Goal: Information Seeking & Learning: Learn about a topic

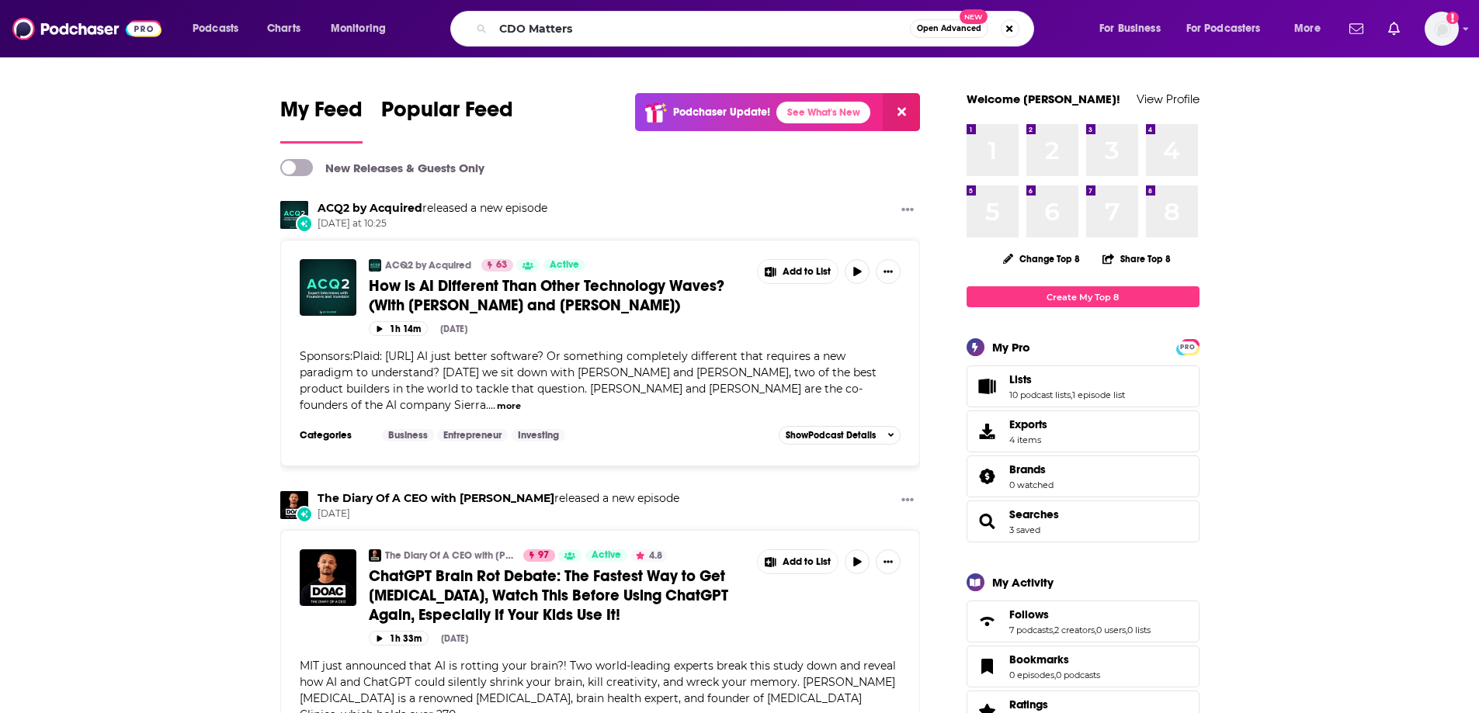
type input "CDO Matters"
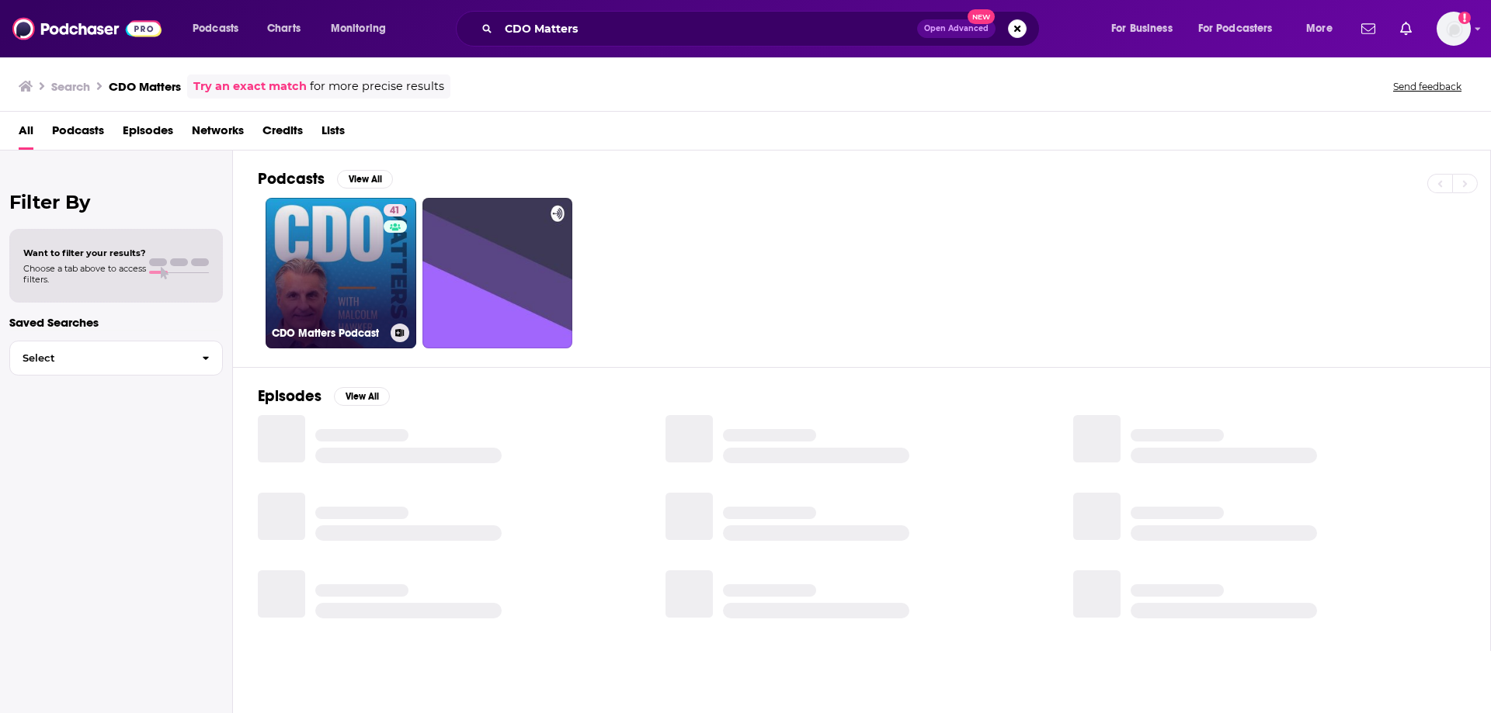
click at [338, 321] on link "41 CDO Matters Podcast" at bounding box center [341, 273] width 151 height 151
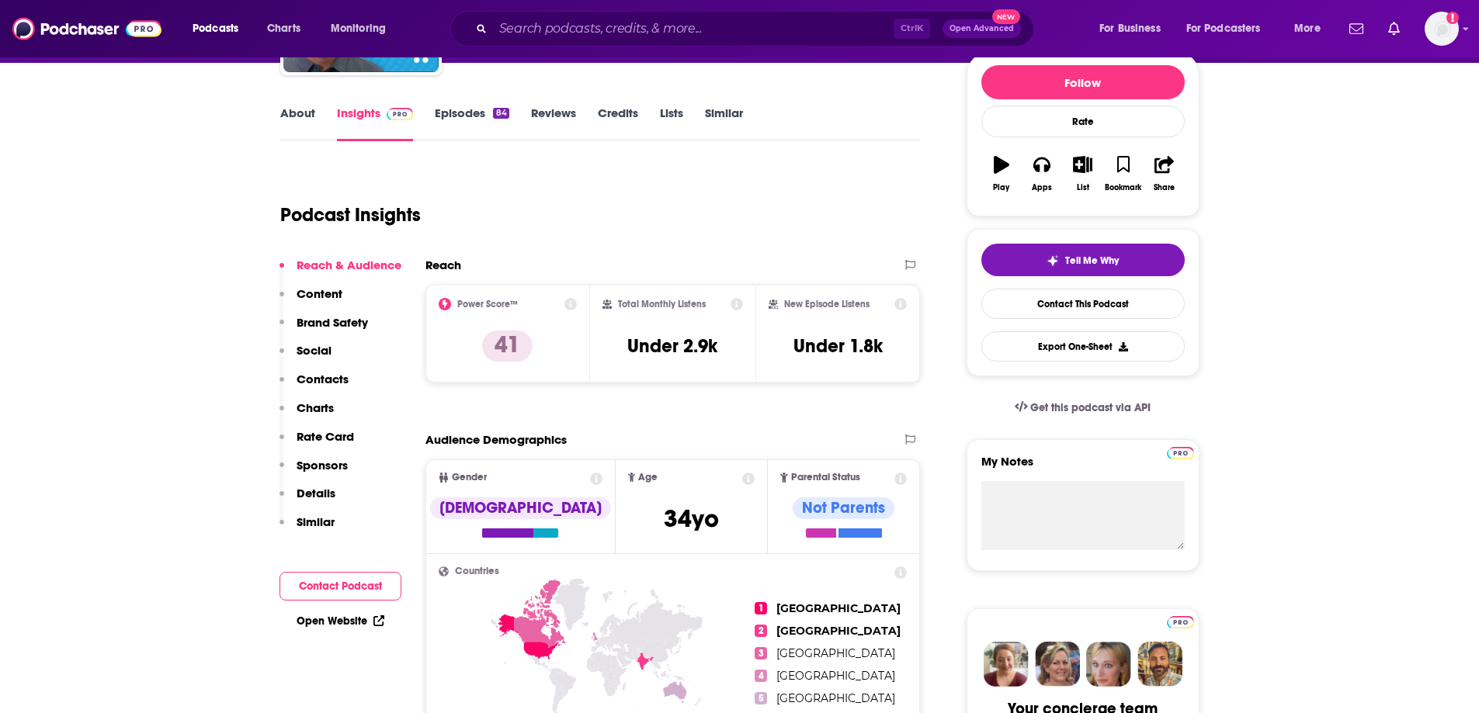
scroll to position [155, 0]
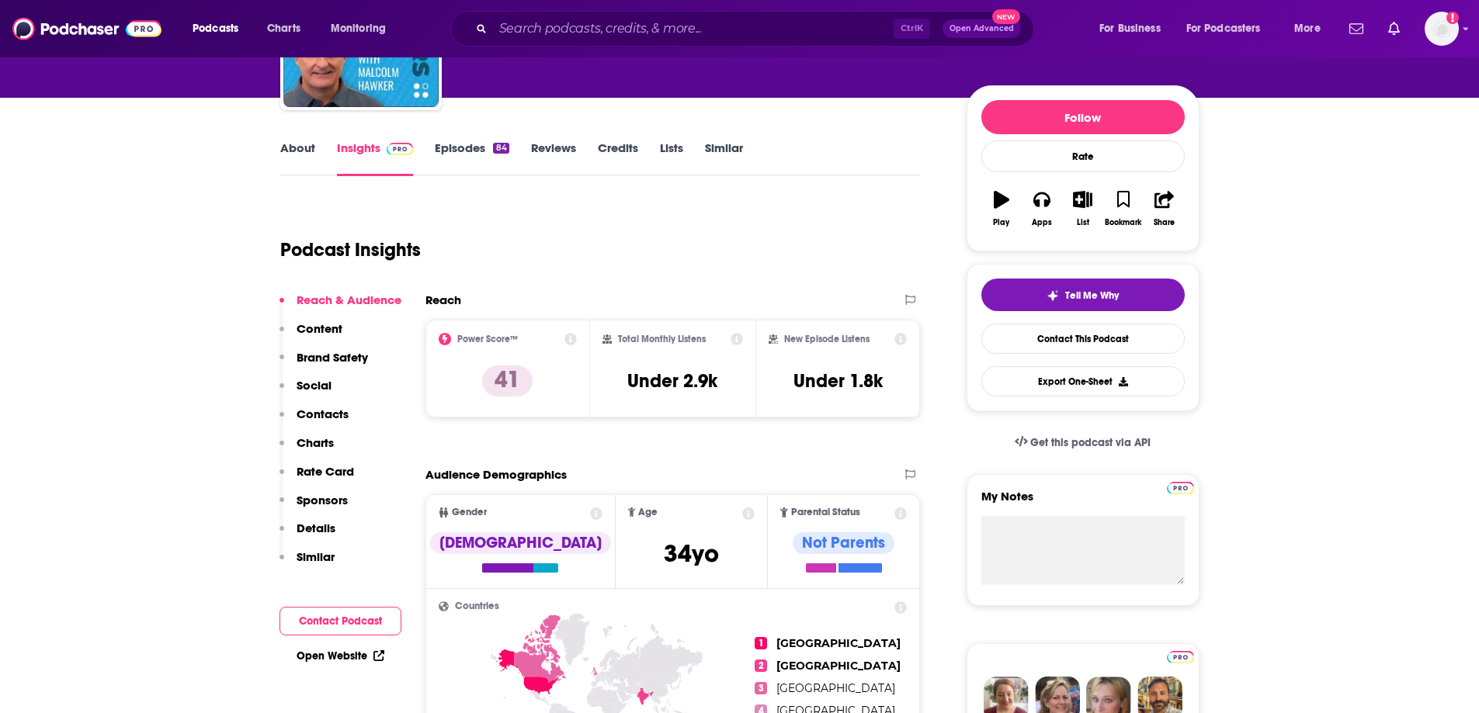
click at [495, 156] on link "Episodes 84" at bounding box center [472, 159] width 74 height 36
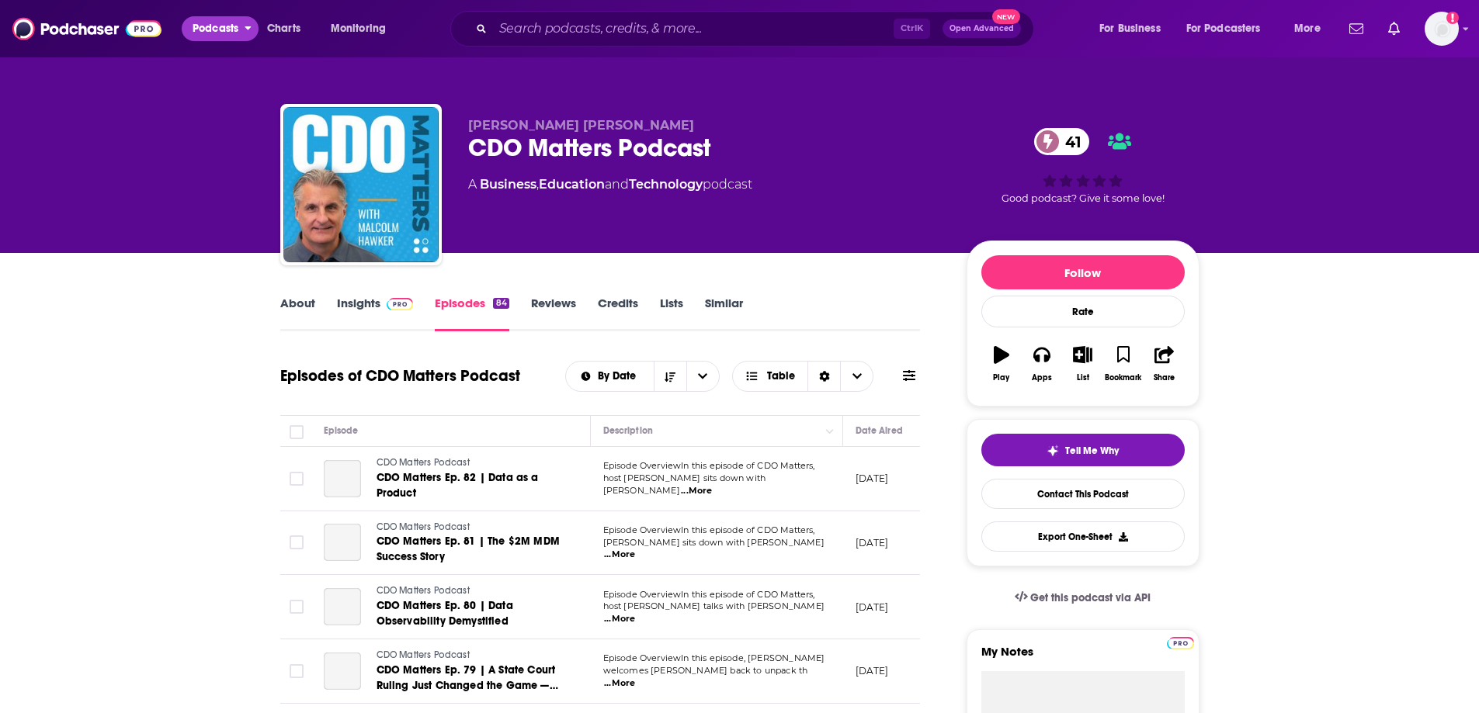
click at [234, 25] on span "Podcasts" at bounding box center [216, 29] width 46 height 22
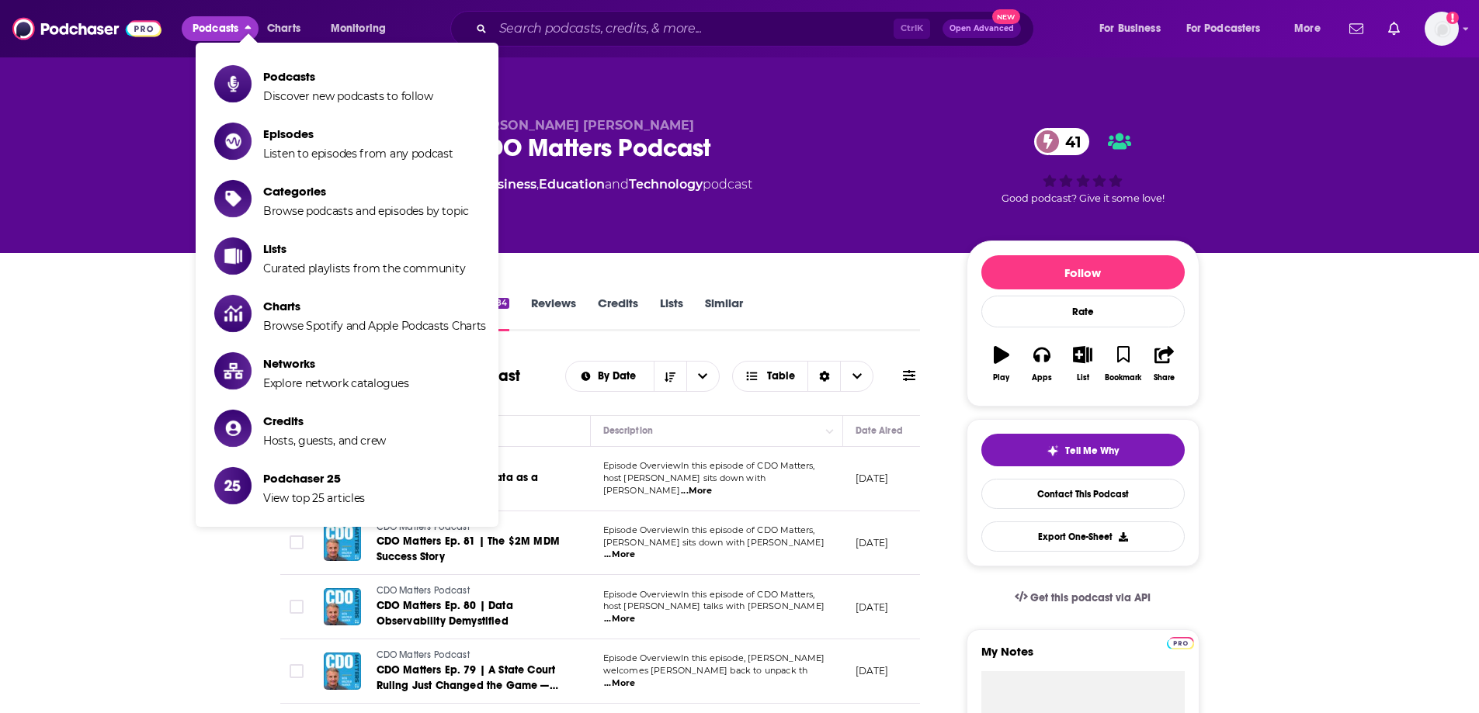
click at [306, 16] on div "Podcasts Charts Monitoring" at bounding box center [306, 28] width 249 height 25
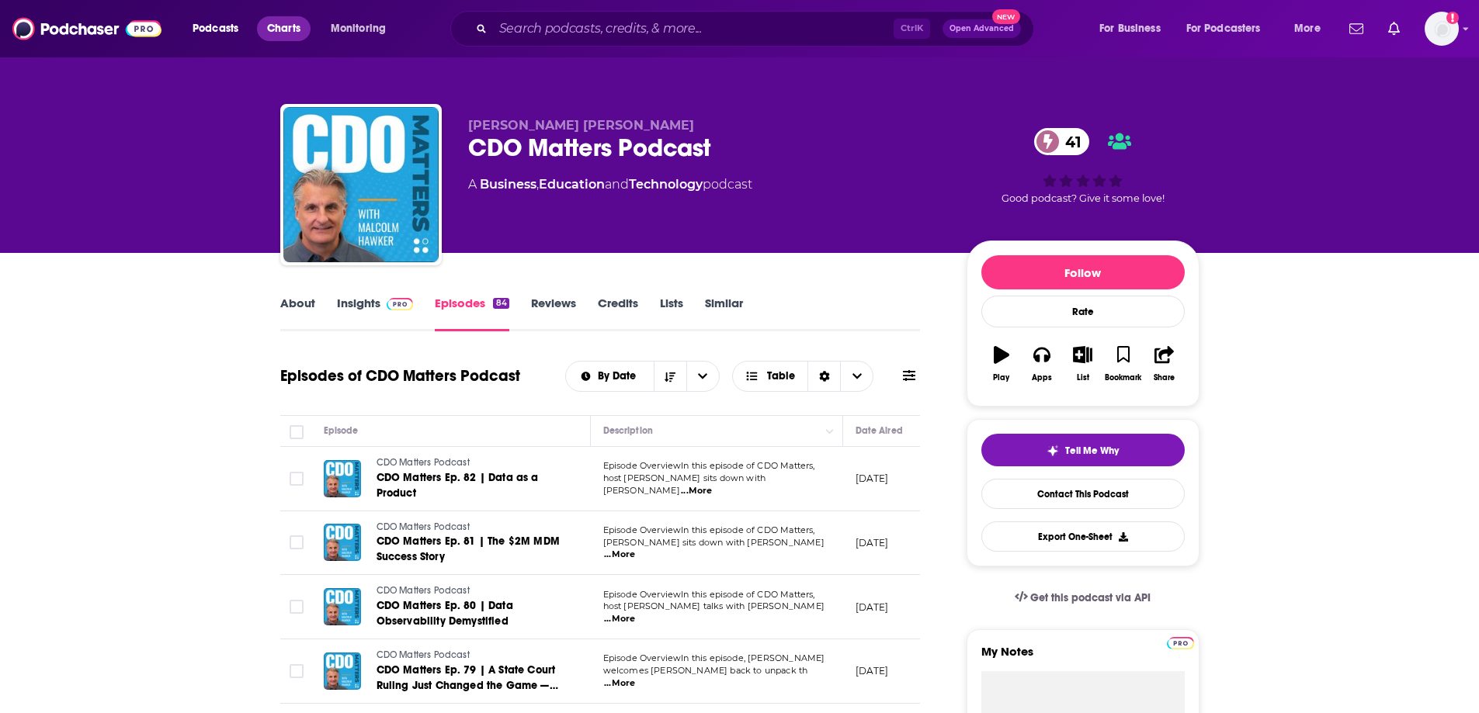
click at [288, 26] on span "Charts" at bounding box center [283, 29] width 33 height 22
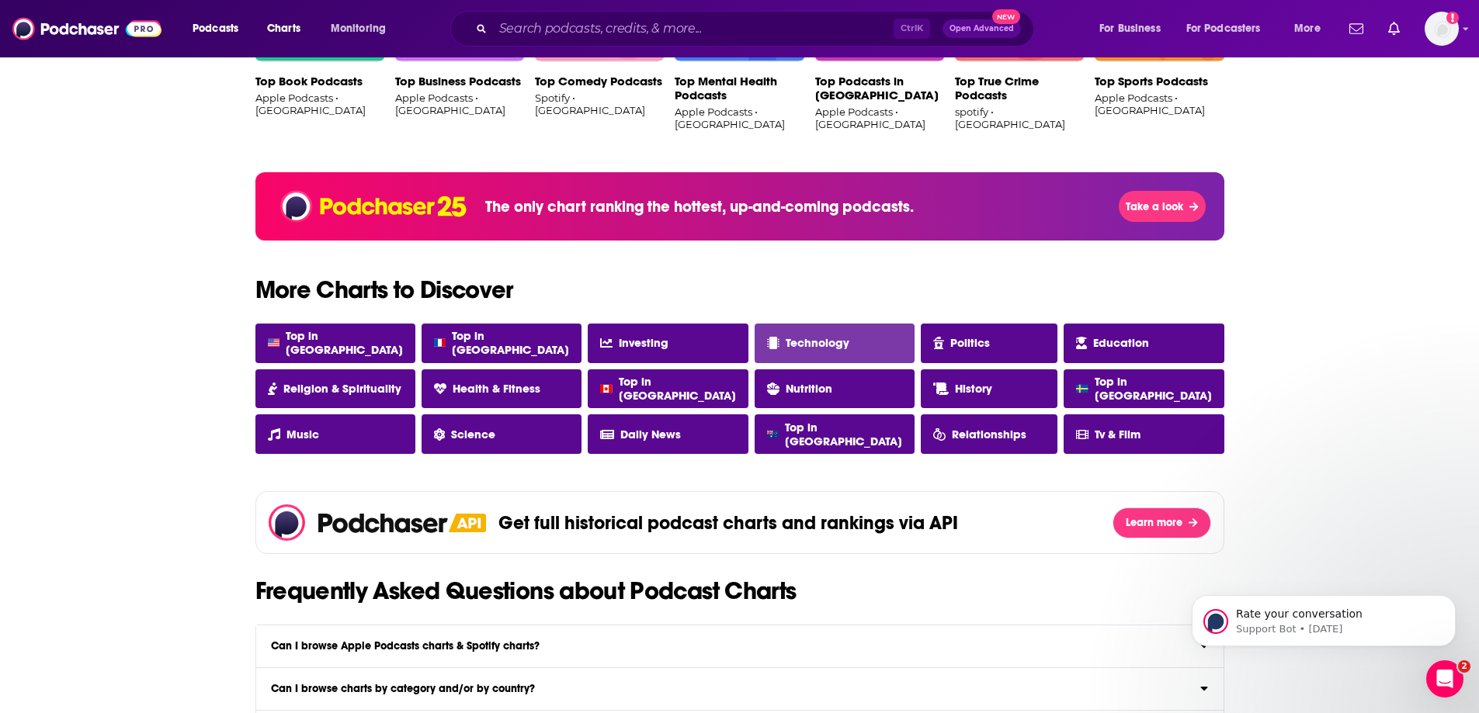
click at [877, 332] on link "Technology" at bounding box center [835, 344] width 160 height 40
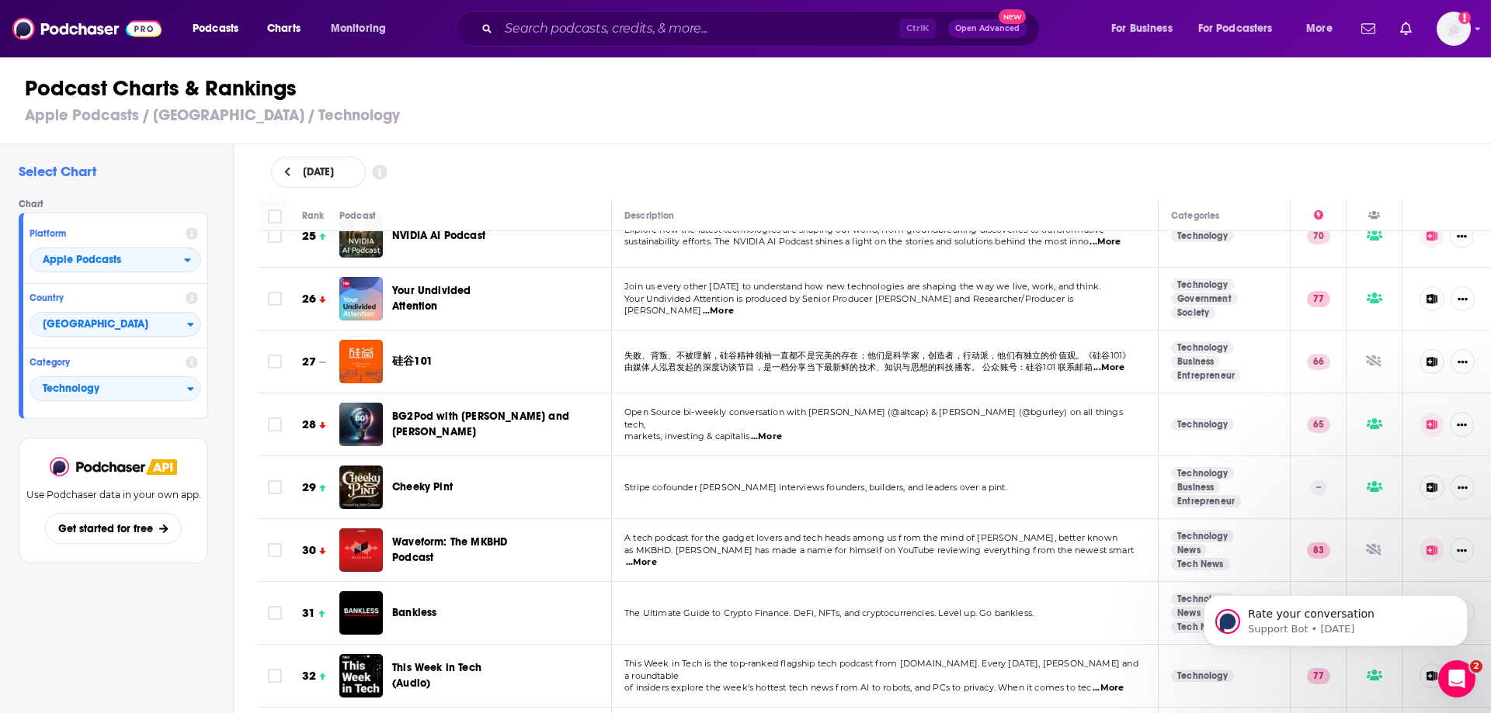
scroll to position [2019, 0]
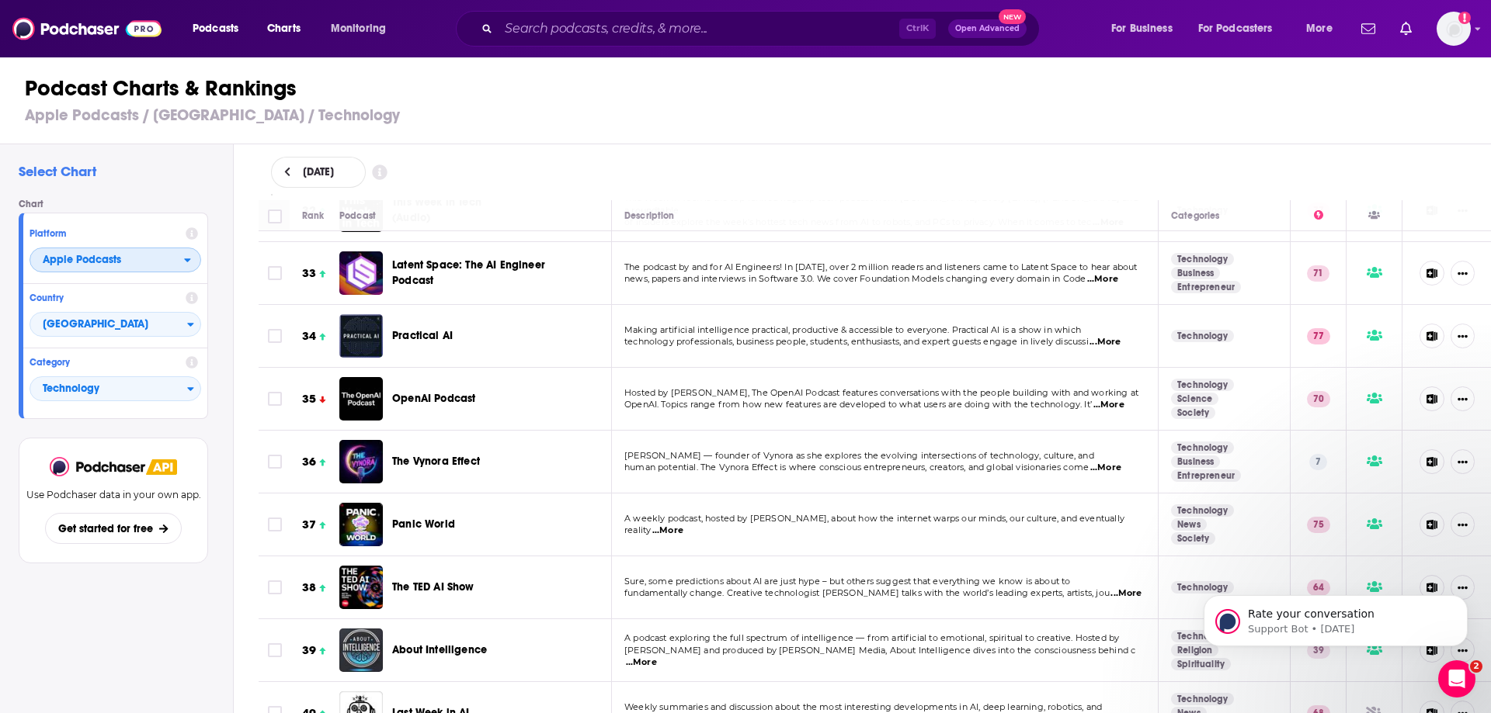
click at [98, 255] on span "Apple Podcasts" at bounding box center [82, 260] width 78 height 11
click at [103, 259] on span "Apple Podcasts" at bounding box center [82, 260] width 78 height 11
click at [1103, 336] on span "...More" at bounding box center [1104, 342] width 31 height 12
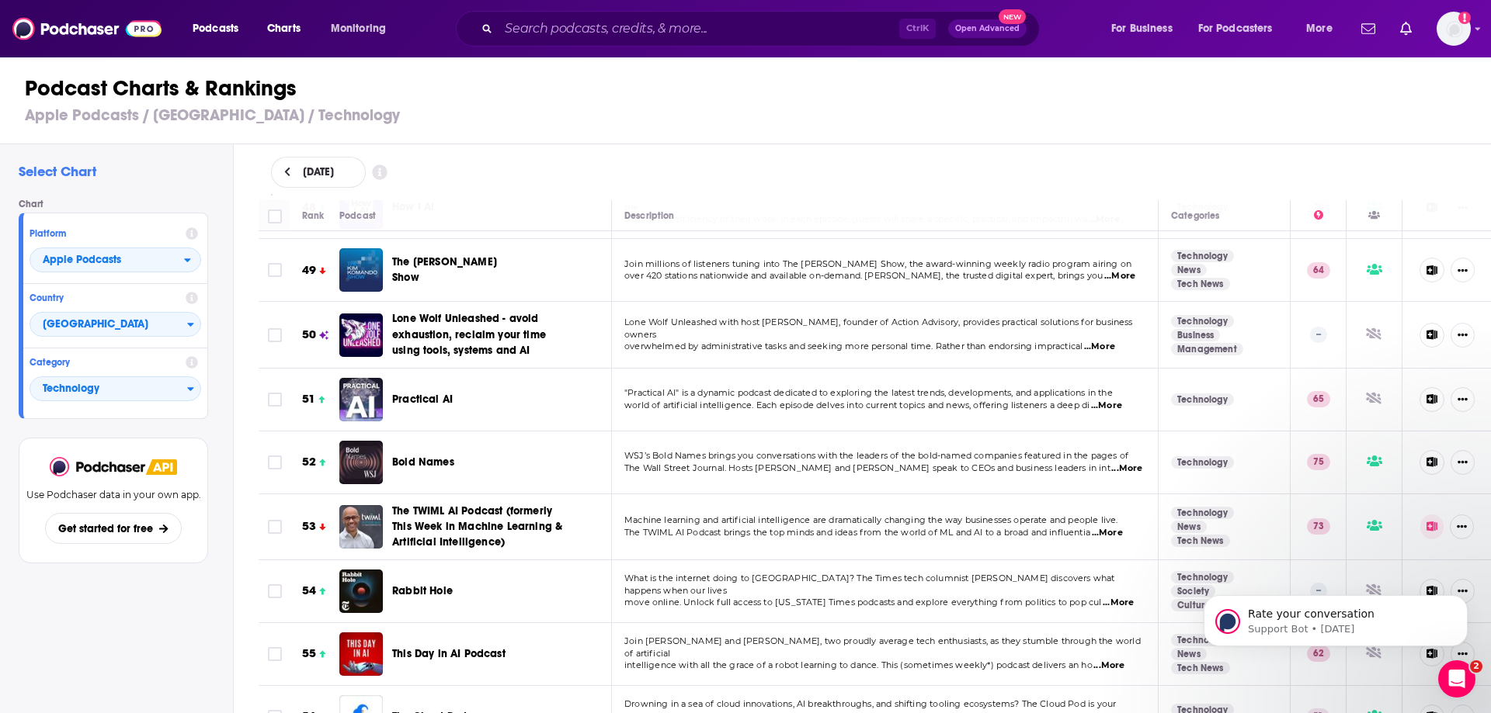
scroll to position [2950, 0]
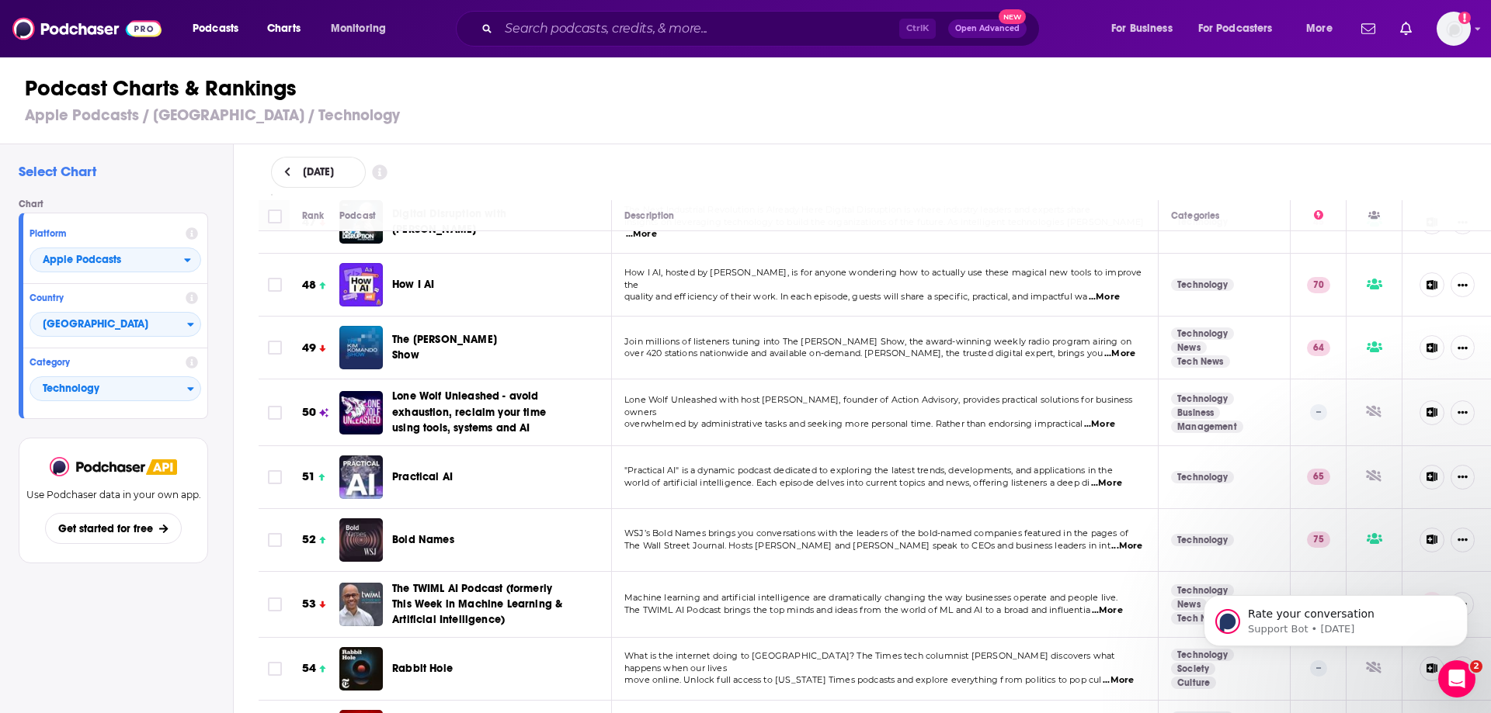
click at [1105, 291] on span "...More" at bounding box center [1103, 297] width 31 height 12
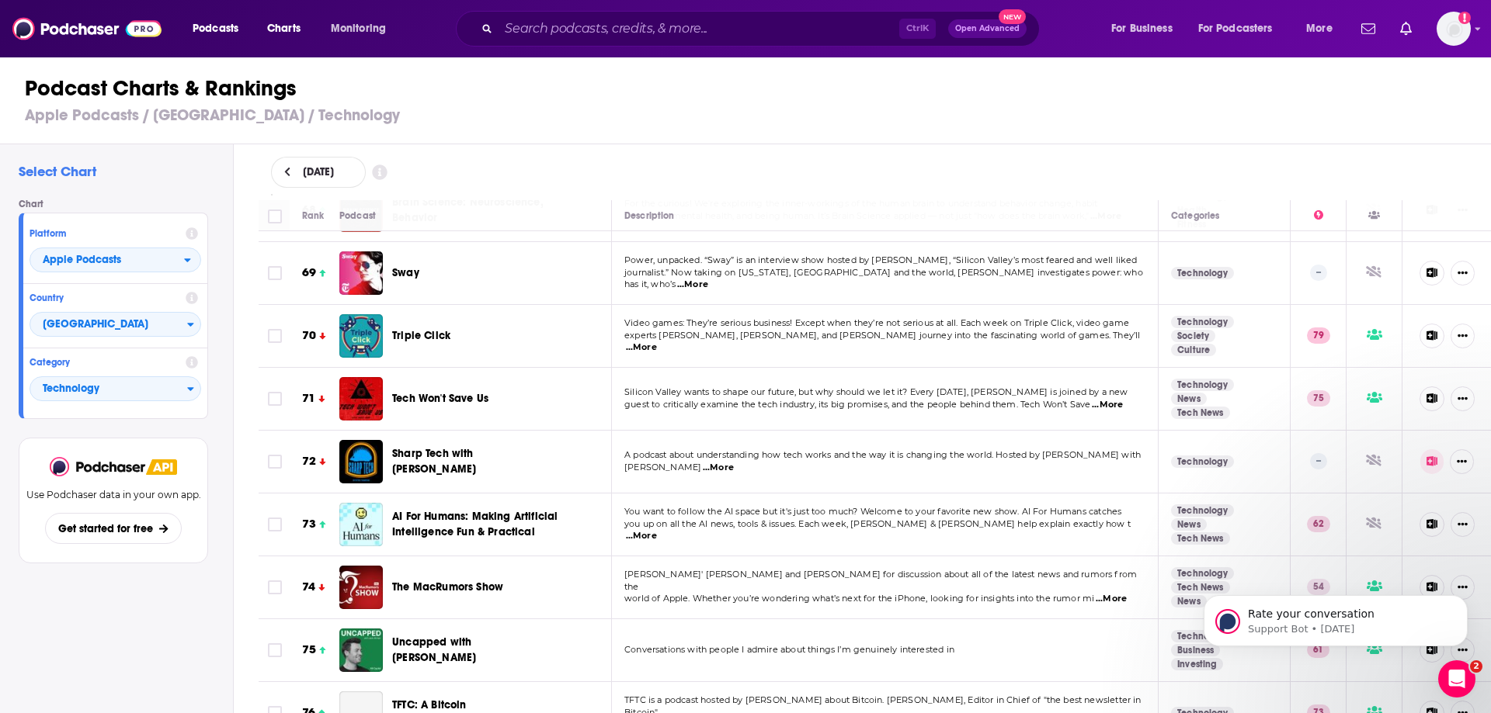
scroll to position [4425, 0]
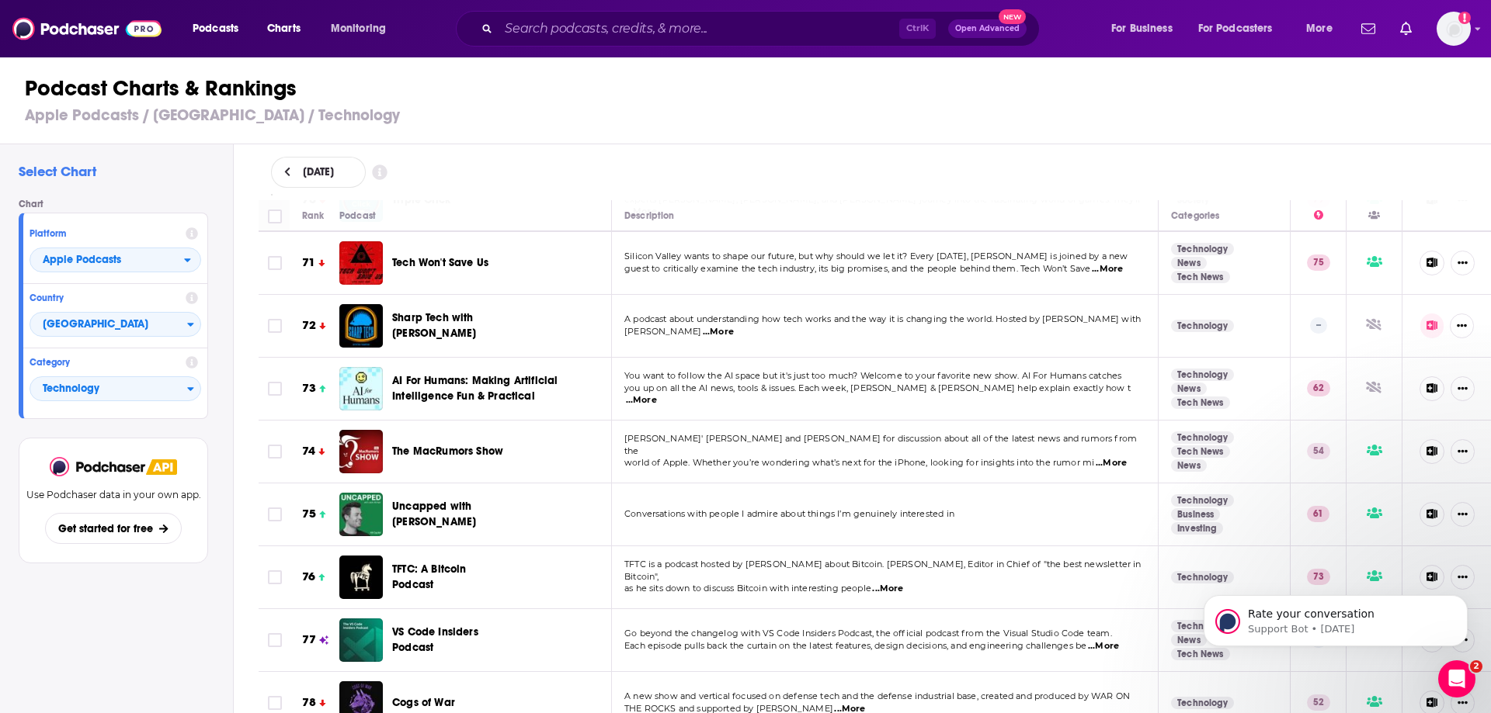
click at [710, 326] on span "...More" at bounding box center [718, 332] width 31 height 12
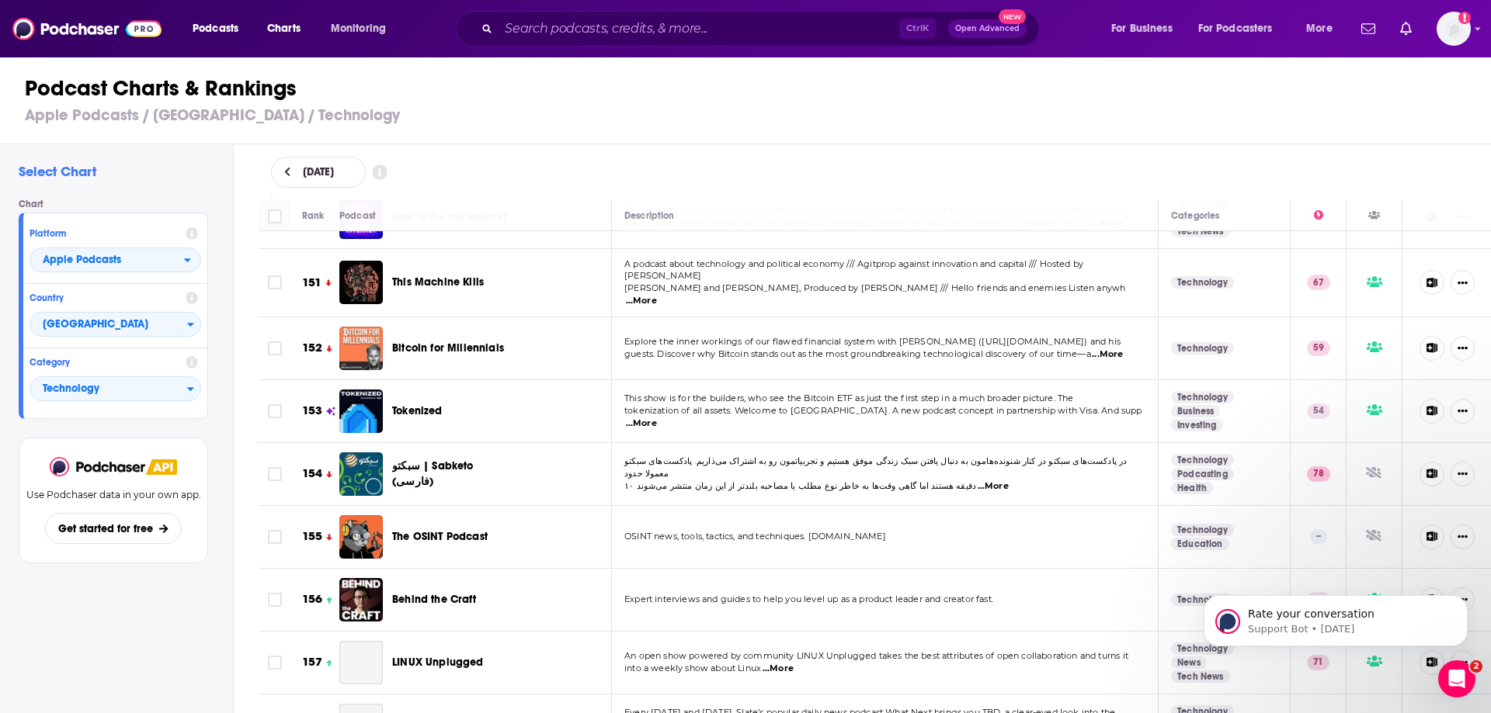
scroll to position [9705, 0]
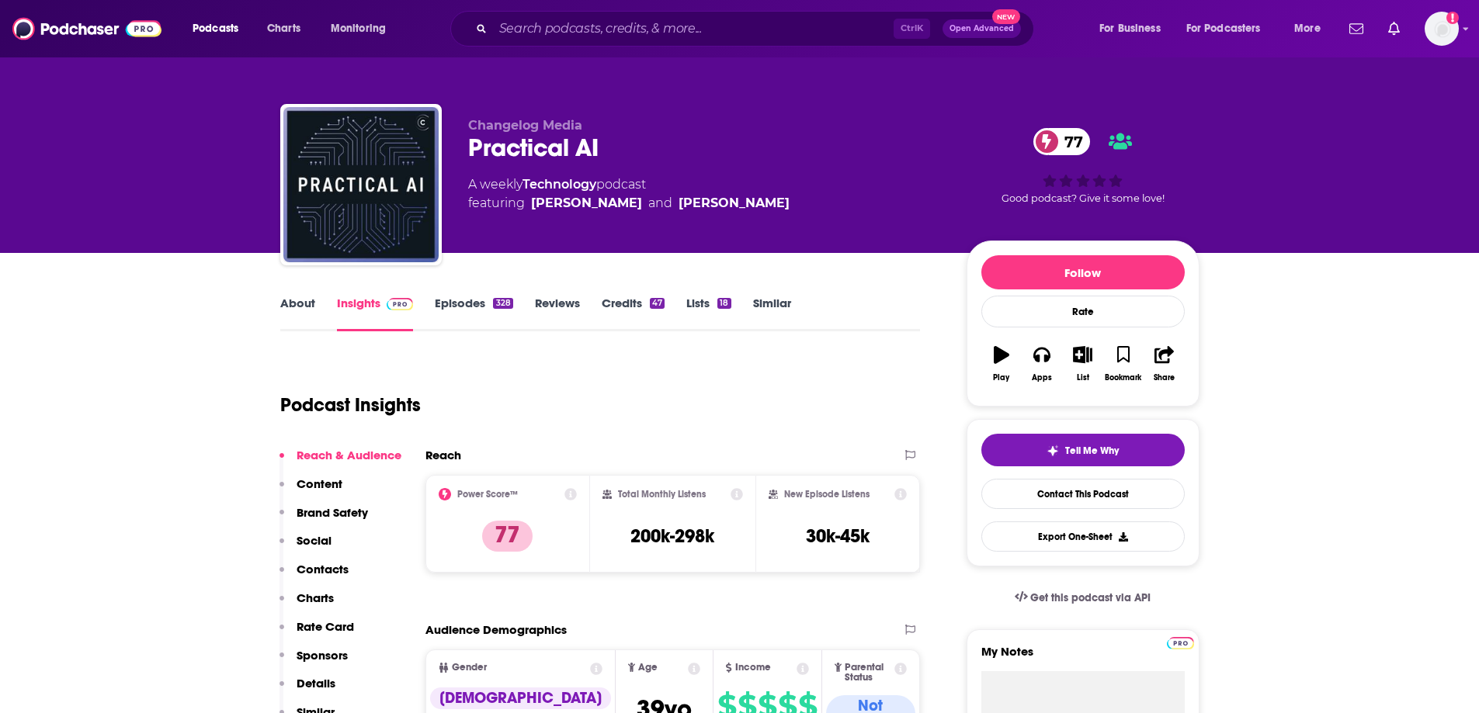
click at [470, 311] on link "Episodes 328" at bounding box center [474, 314] width 78 height 36
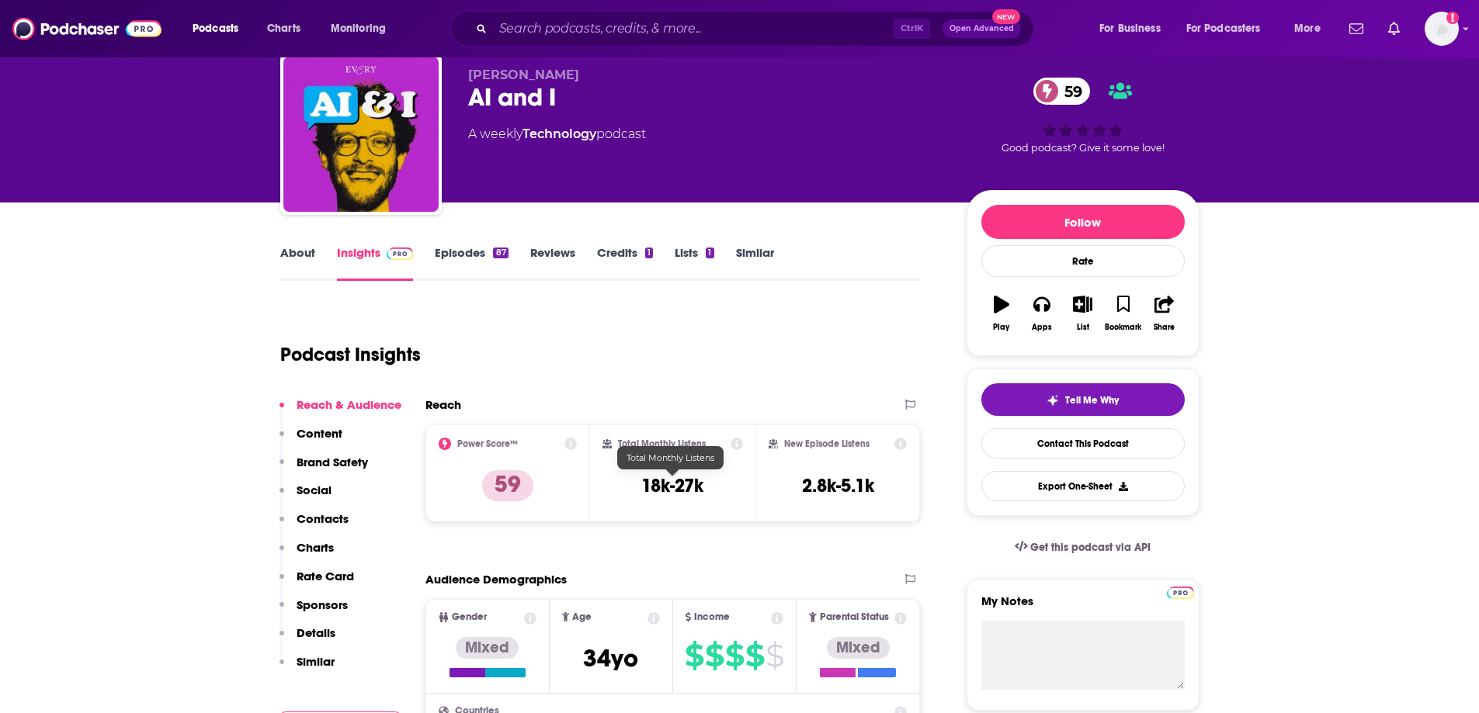
scroll to position [78, 0]
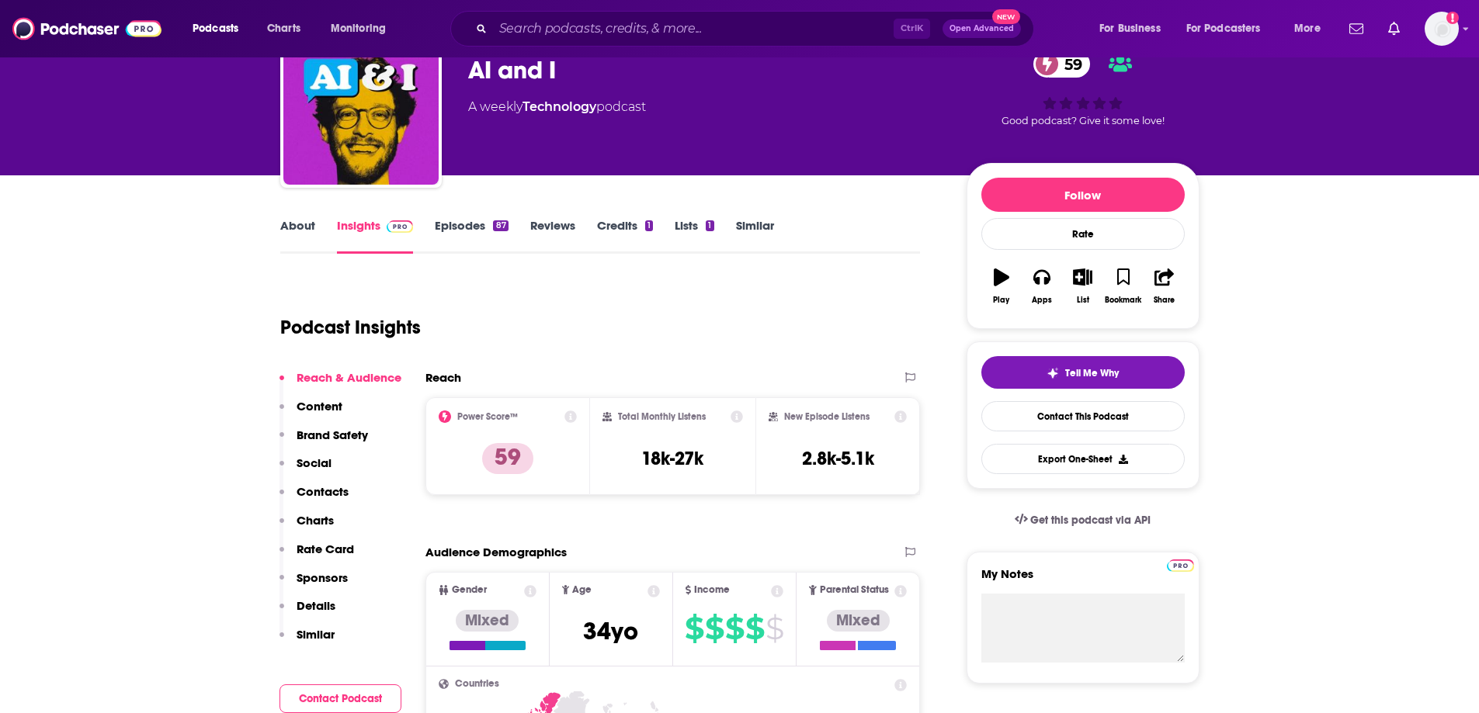
click at [457, 227] on link "Episodes 87" at bounding box center [471, 236] width 73 height 36
